Goal: Find specific page/section: Find specific page/section

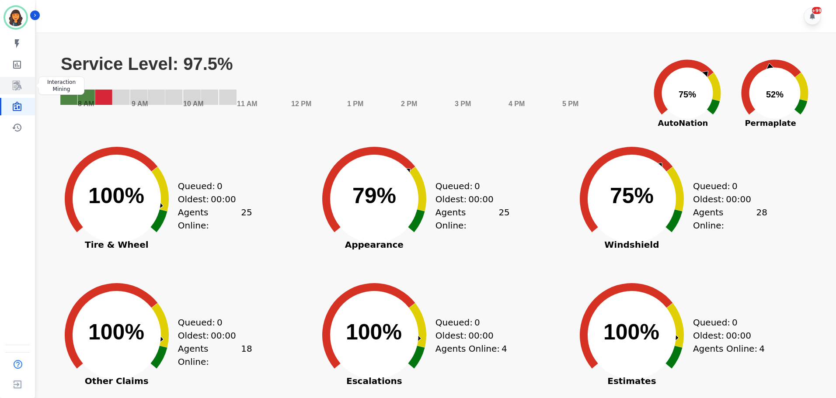
click at [21, 90] on icon "Sidebar" at bounding box center [17, 85] width 10 height 10
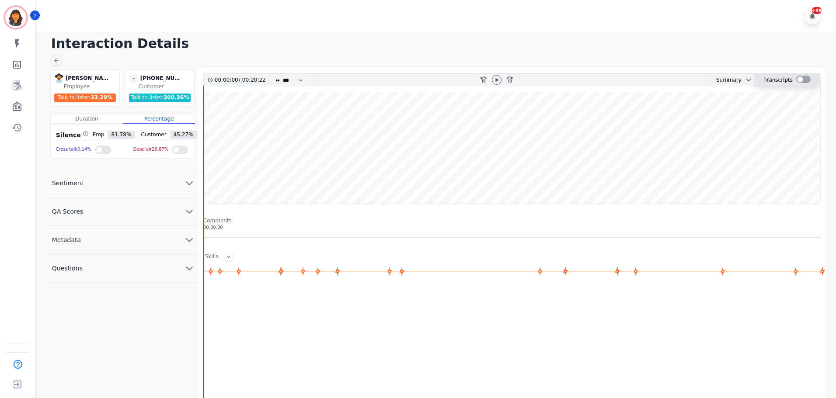
click at [802, 80] on div at bounding box center [803, 79] width 14 height 7
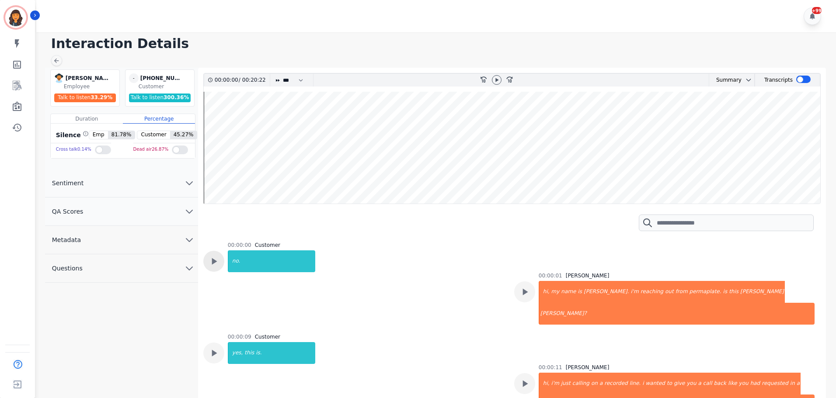
click at [208, 263] on icon at bounding box center [213, 261] width 11 height 11
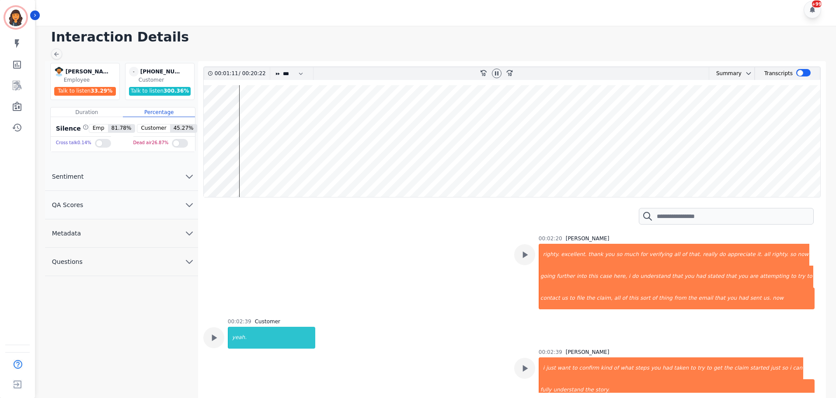
scroll to position [874, 0]
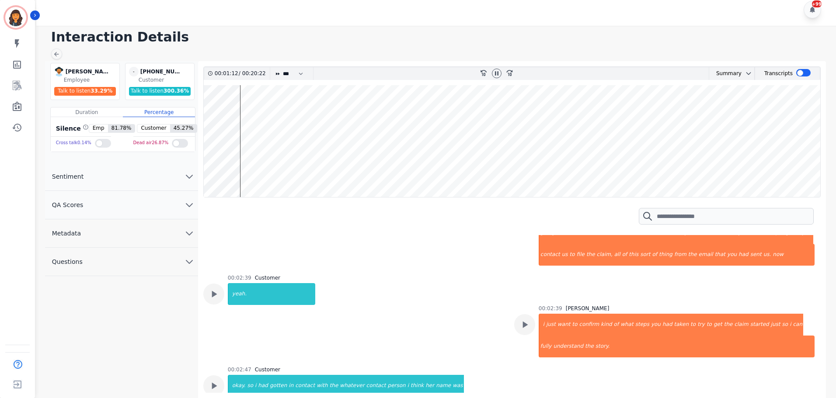
click at [536, 305] on div "00:02:39 Dani Barnett i just want to confirm kind of what steps you had taken t…" at bounding box center [664, 334] width 300 height 59
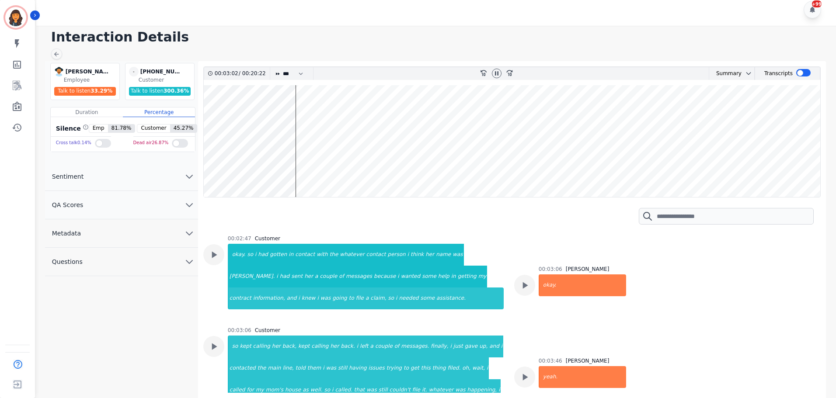
scroll to position [1049, 0]
